Goal: Find specific page/section: Find specific page/section

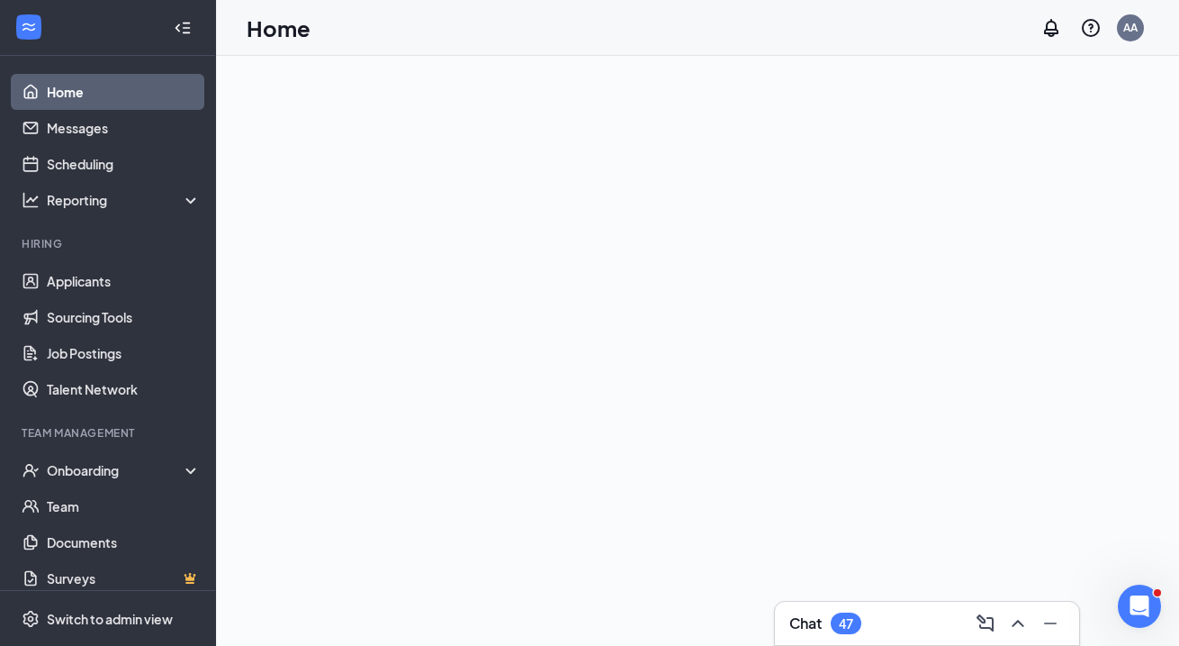
click at [140, 263] on ul "Applicants Sourcing Tools Job Postings Talent Network" at bounding box center [107, 335] width 215 height 144
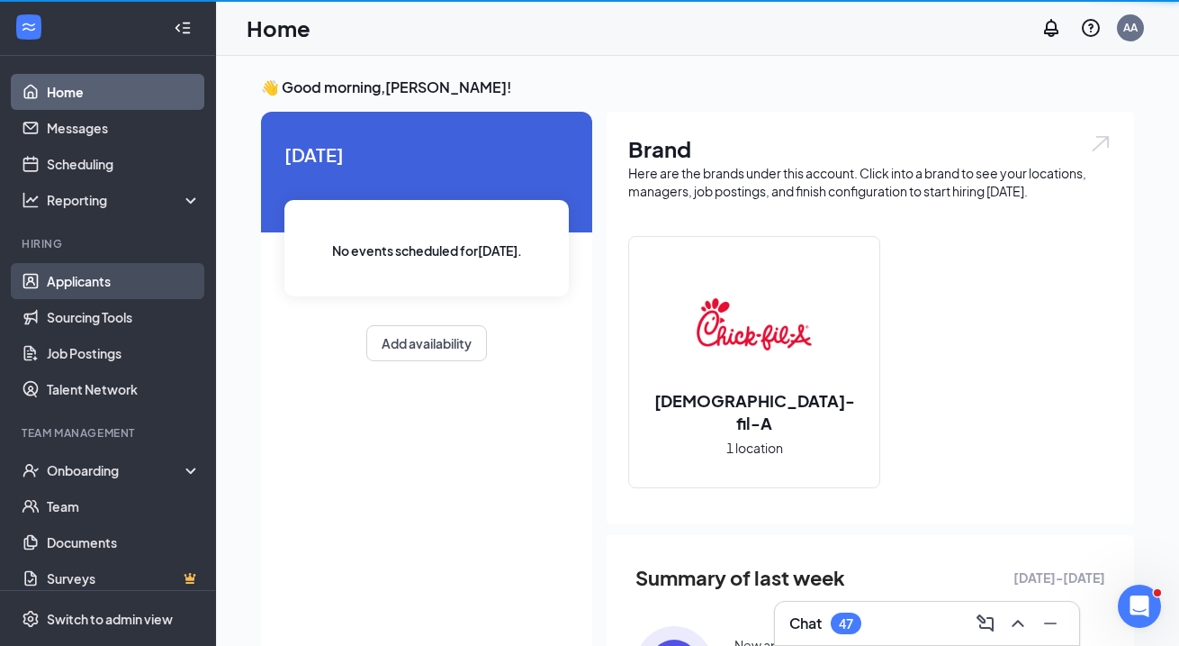
click at [142, 285] on link "Applicants" at bounding box center [124, 281] width 154 height 36
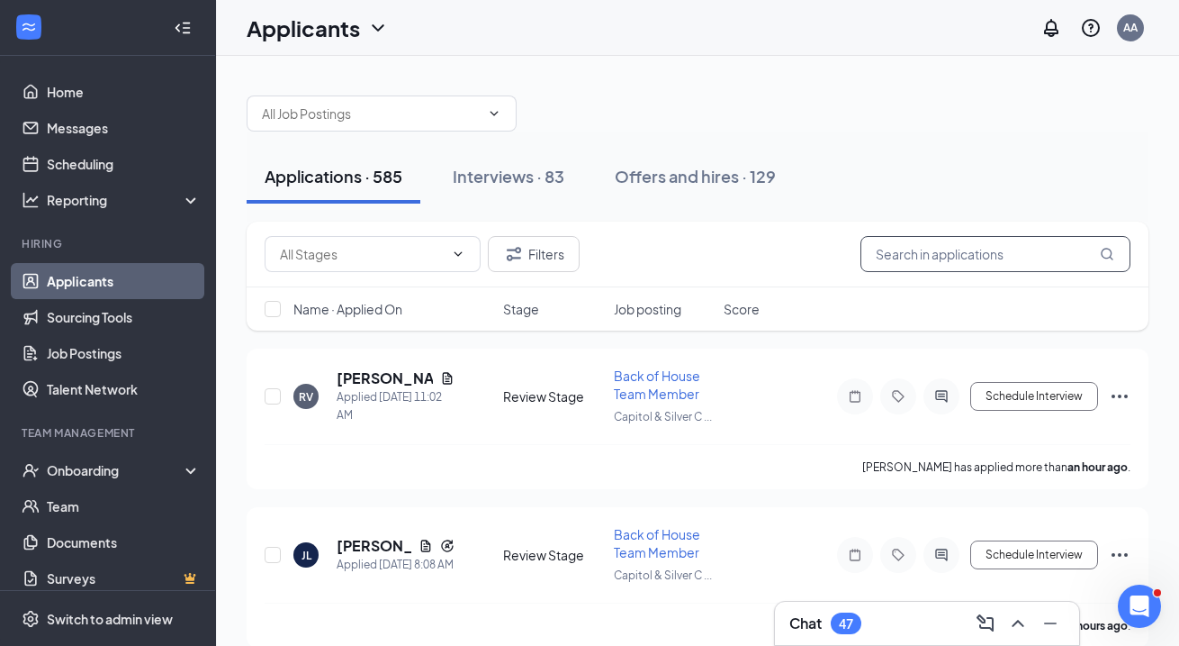
click at [957, 248] on input "text" at bounding box center [996, 254] width 270 height 36
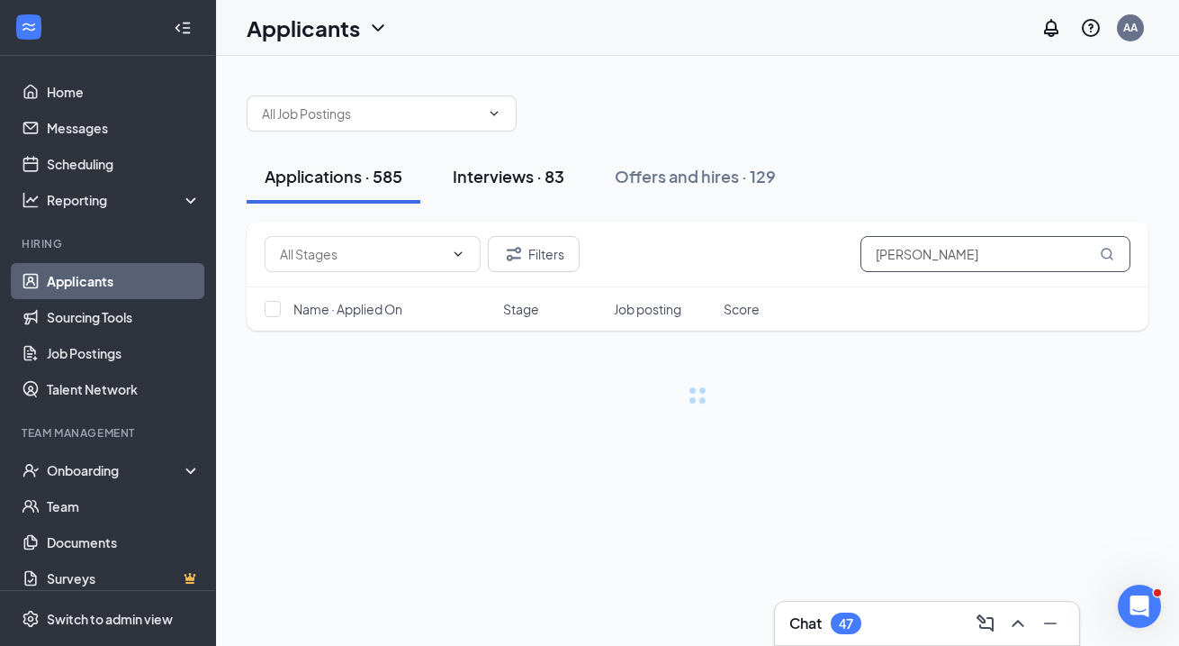
type input "[PERSON_NAME]"
click at [529, 175] on div "Interviews · 83" at bounding box center [509, 176] width 112 height 23
